Goal: Transaction & Acquisition: Download file/media

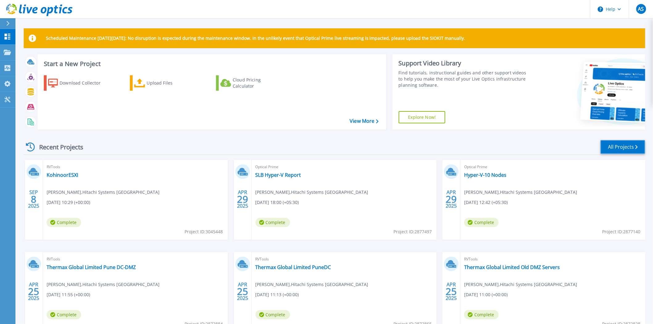
click at [634, 149] on link "All Projects" at bounding box center [623, 147] width 45 height 14
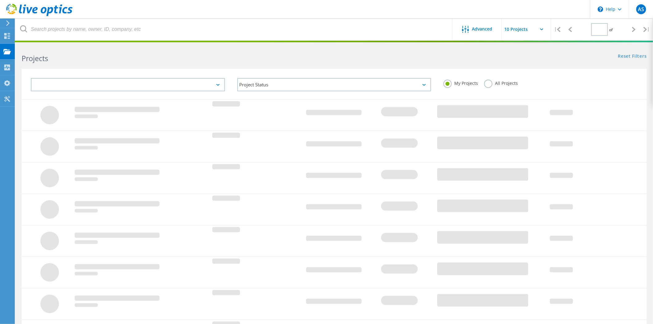
type input "1"
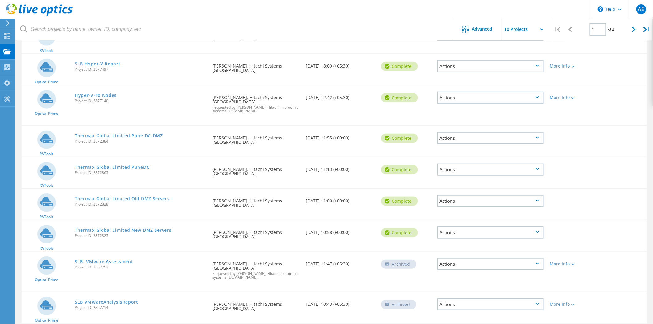
scroll to position [134, 0]
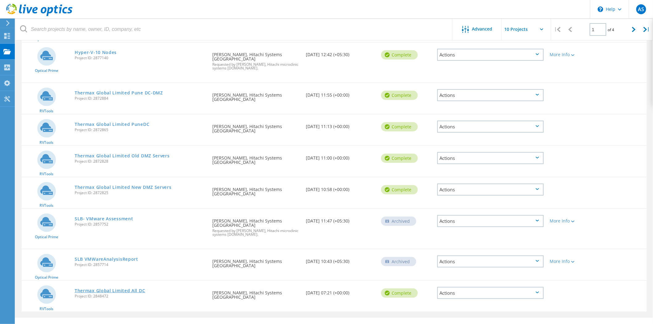
click at [135, 289] on link "Thermax Global Limited All DC" at bounding box center [110, 291] width 70 height 4
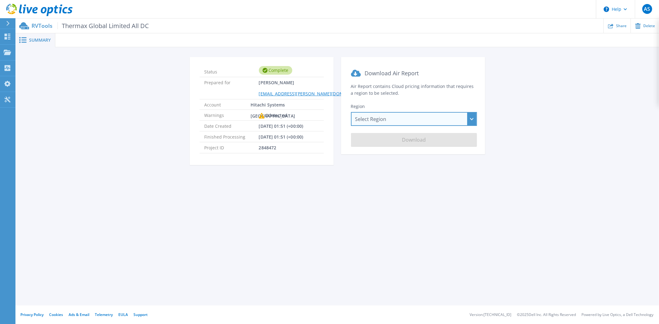
click at [393, 113] on div "Select Region Asia Pacific (Hong Kong) Asia Pacific (Mumbai) Asia Pacific (Seou…" at bounding box center [414, 119] width 126 height 14
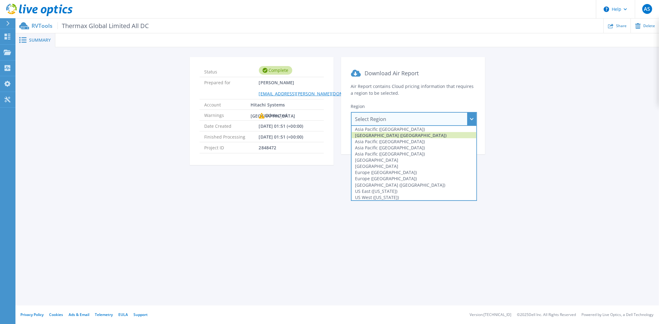
click at [413, 133] on div "Asia Pacific (Mumbai)" at bounding box center [413, 135] width 125 height 6
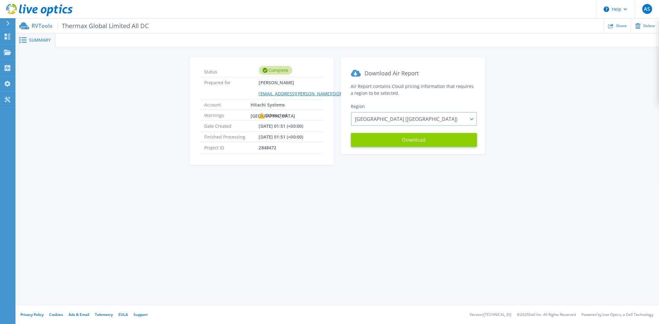
click at [399, 137] on button "Download" at bounding box center [414, 140] width 126 height 14
click at [6, 69] on icon at bounding box center [7, 68] width 7 height 6
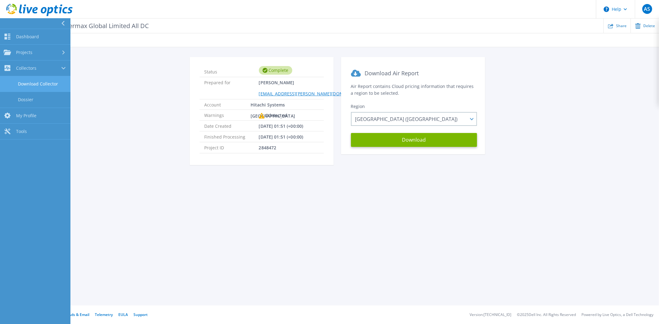
click at [38, 83] on link "Download Collector" at bounding box center [35, 84] width 70 height 16
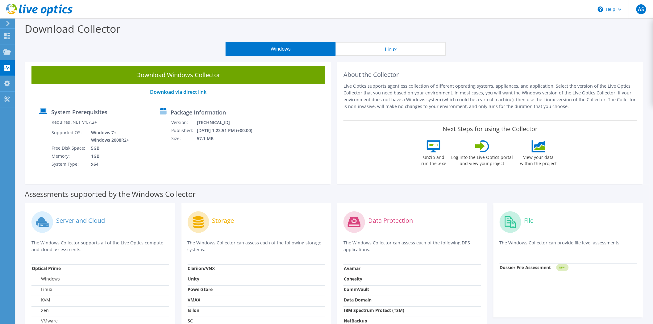
click at [400, 51] on button "Linux" at bounding box center [391, 49] width 110 height 14
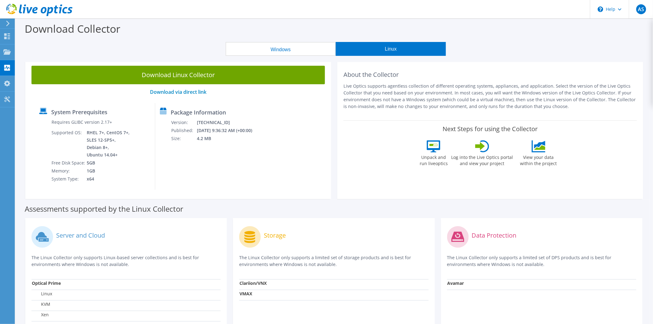
click at [322, 48] on button "Windows" at bounding box center [281, 49] width 110 height 14
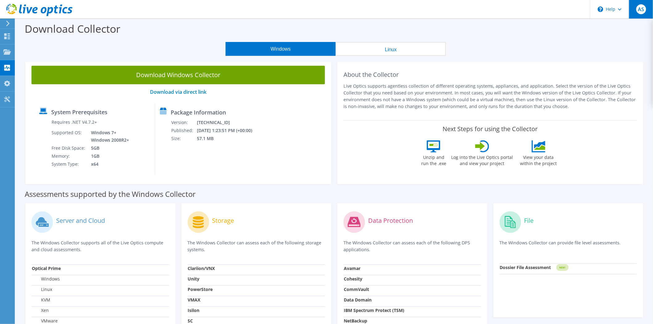
click at [649, 8] on div "AS" at bounding box center [641, 9] width 24 height 19
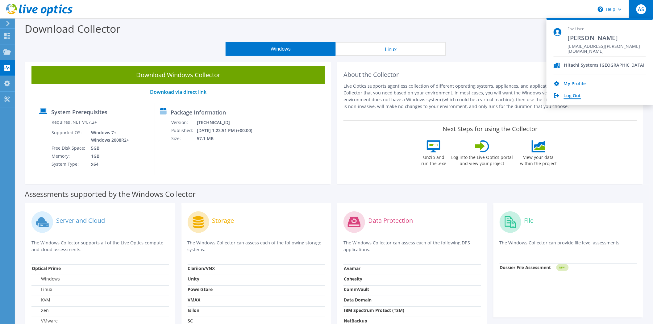
click at [576, 94] on link "Log Out" at bounding box center [572, 96] width 17 height 6
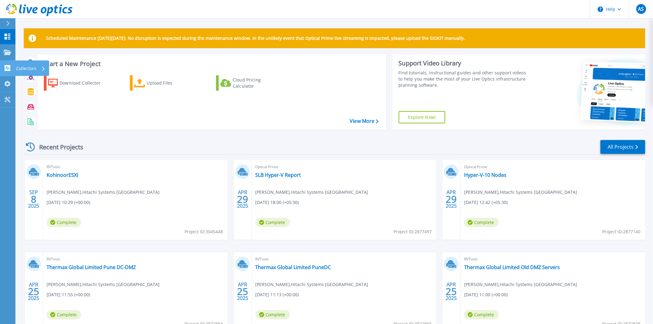
click at [24, 66] on p "Collectors" at bounding box center [26, 69] width 20 height 16
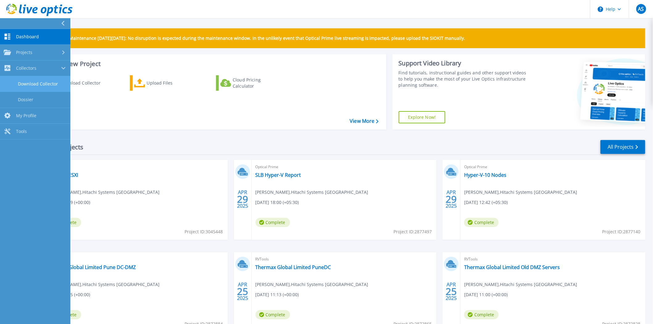
click at [36, 81] on link "Download Collector" at bounding box center [35, 84] width 70 height 16
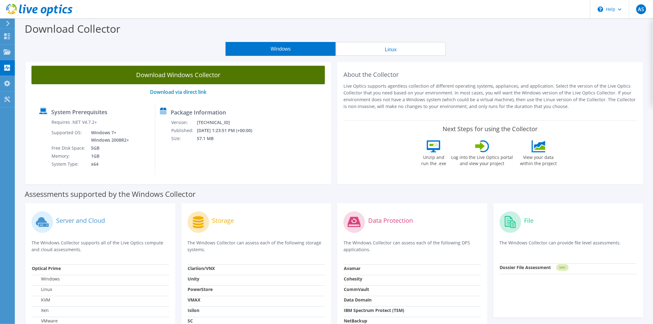
click at [251, 77] on link "Download Windows Collector" at bounding box center [178, 75] width 294 height 19
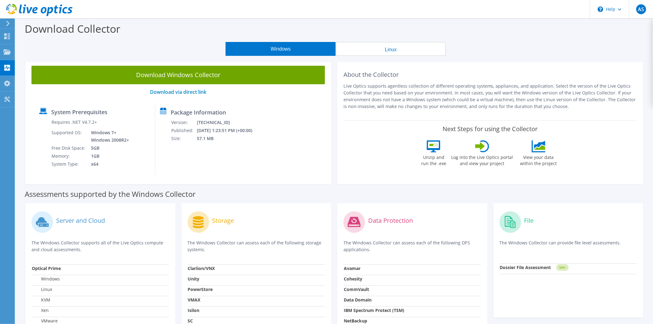
click at [497, 6] on header "AS End User Abhishek Shelar abhishek.shelar.dw@hitachi-systems.com Hitachi Syst…" at bounding box center [326, 9] width 653 height 19
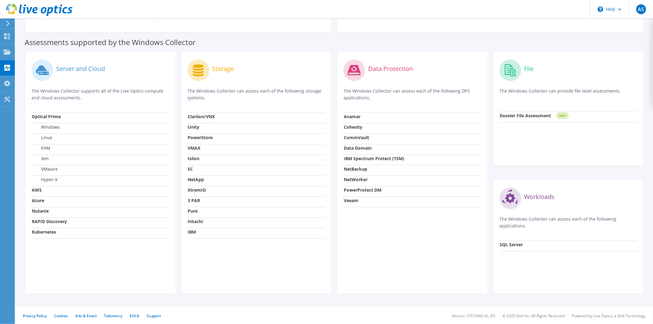
scroll to position [153, 0]
